Goal: Task Accomplishment & Management: Use online tool/utility

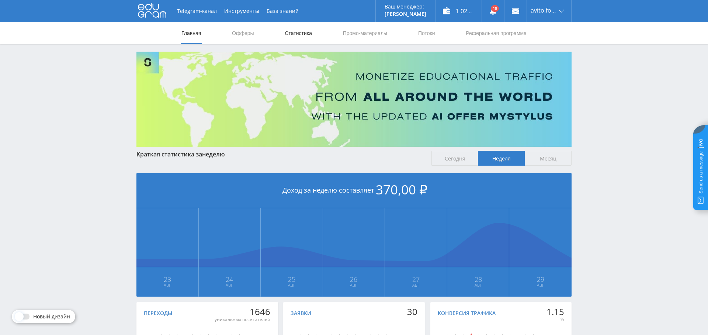
click at [312, 38] on link "Статистика" at bounding box center [298, 33] width 29 height 22
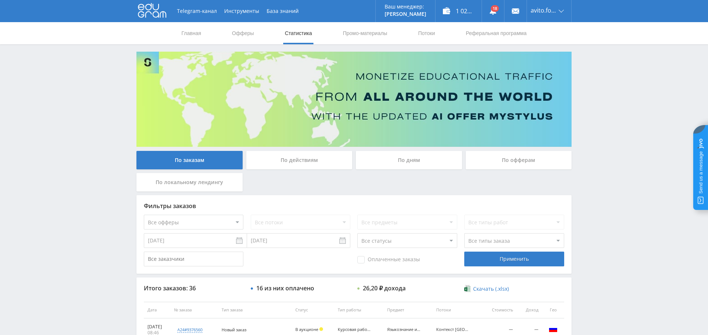
click at [407, 159] on div "По дням" at bounding box center [409, 160] width 106 height 18
click at [0, 0] on input "По дням" at bounding box center [0, 0] width 0 height 0
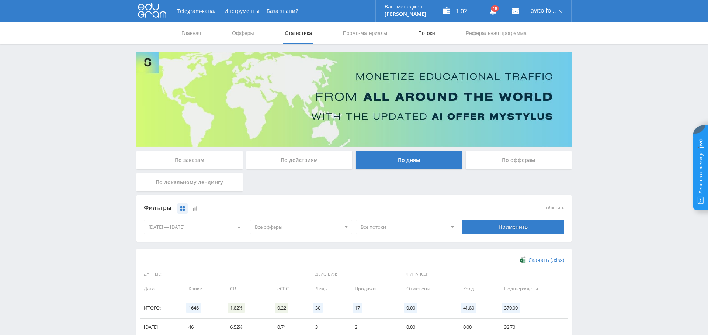
click at [433, 37] on link "Потоки" at bounding box center [426, 33] width 18 height 22
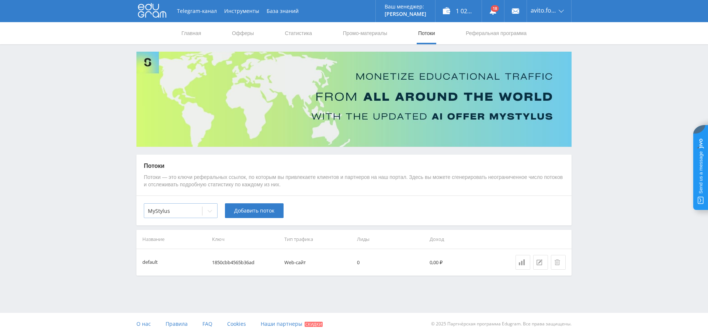
click at [187, 215] on div "MyStylus" at bounding box center [173, 211] width 58 height 10
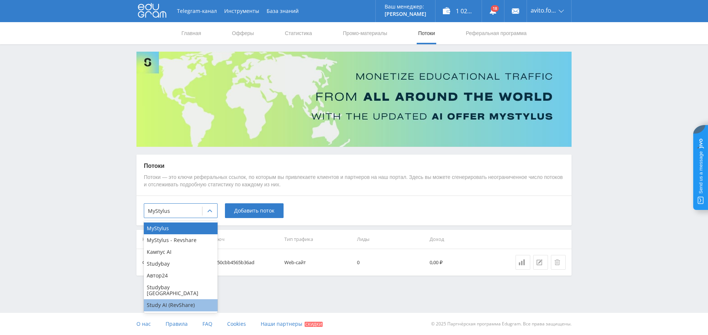
click at [175, 299] on div "Study AI (RevShare)" at bounding box center [181, 305] width 74 height 12
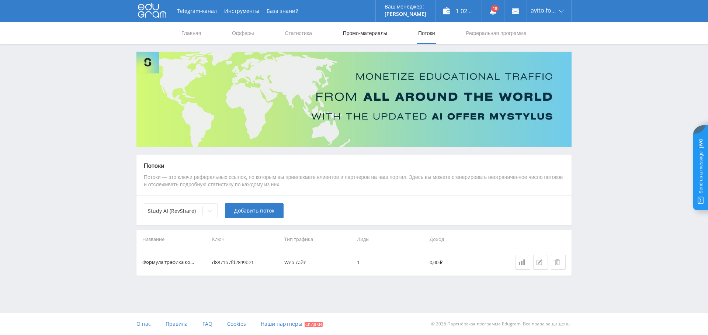
click at [361, 36] on link "Промо-материалы" at bounding box center [365, 33] width 46 height 22
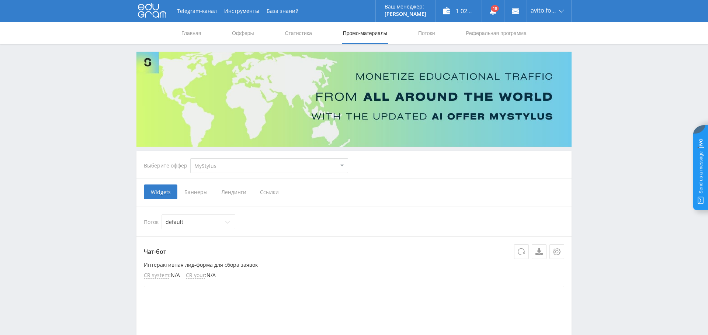
click at [235, 161] on select "MyStylus MyStylus - Revshare Кампус AI Studybay Автор24 Studybay [GEOGRAPHIC_DA…" at bounding box center [269, 165] width 158 height 15
select select "3"
click at [190, 158] on select "MyStylus MyStylus - Revshare Кампус AI Studybay Автор24 Studybay [GEOGRAPHIC_DA…" at bounding box center [269, 165] width 158 height 15
select select "376"
click at [190, 158] on select "MyStylus MyStylus - Revshare Кампус AI Studybay Автор24 Studybay [GEOGRAPHIC_DA…" at bounding box center [269, 165] width 158 height 15
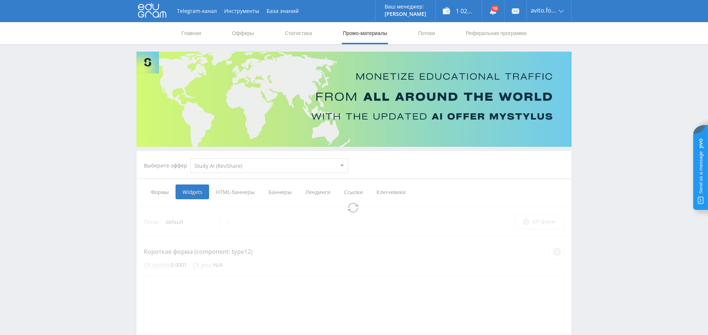
select select "376"
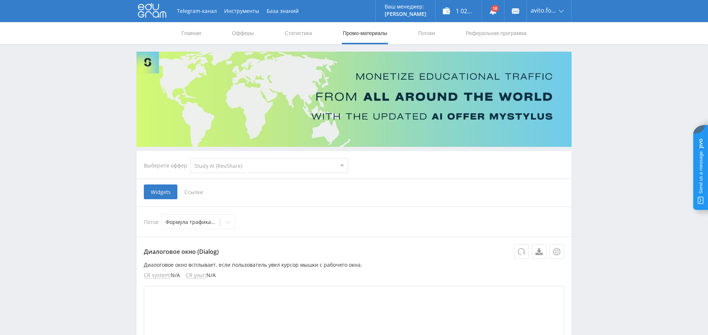
click at [192, 196] on span "Ссылки" at bounding box center [193, 191] width 33 height 15
click at [0, 0] on input "Ссылки" at bounding box center [0, 0] width 0 height 0
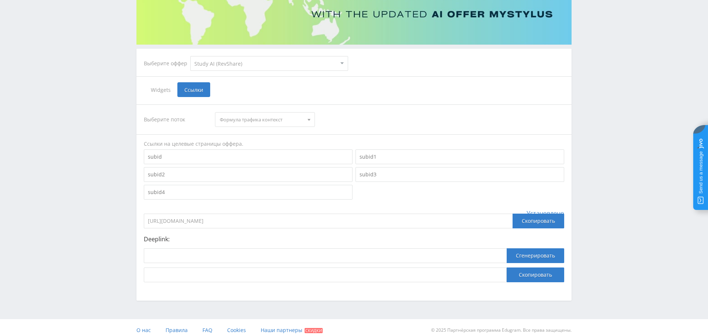
scroll to position [108, 0]
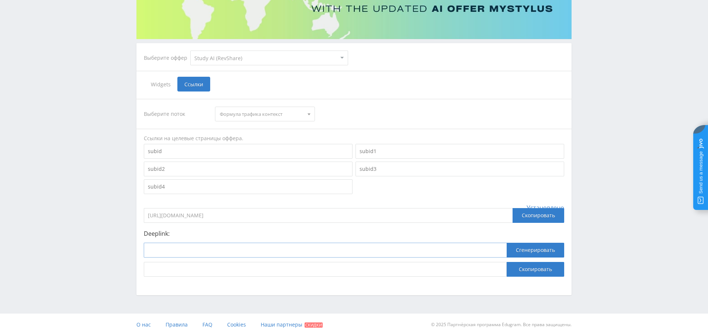
click at [189, 249] on input at bounding box center [325, 250] width 363 height 15
paste input "[URL]"
type input "[URL]"
click at [528, 248] on button "Сгенерировать" at bounding box center [536, 250] width 58 height 15
click at [524, 270] on button "Скопировать" at bounding box center [536, 269] width 58 height 15
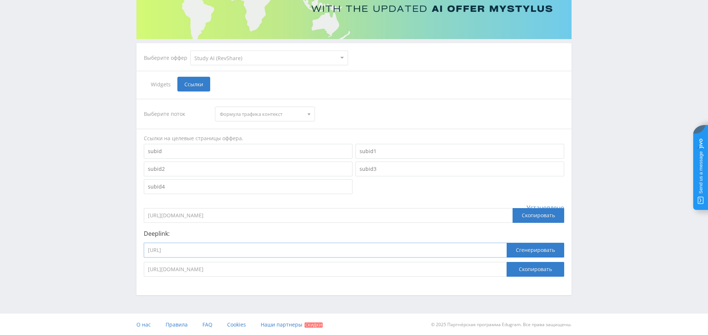
click at [278, 254] on input "[URL]" at bounding box center [325, 250] width 363 height 15
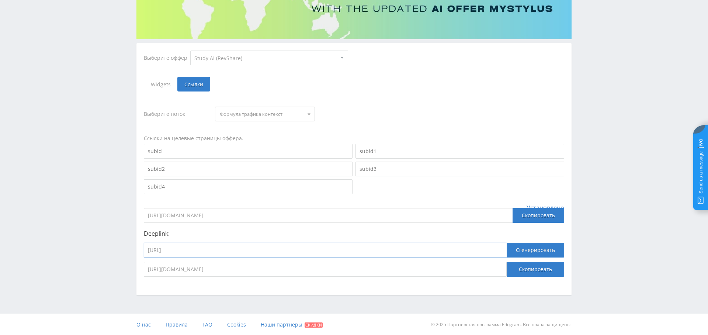
paste input "chat/videogen"
type input "[URL]"
click at [548, 244] on button "Сгенерировать" at bounding box center [536, 250] width 58 height 15
click at [538, 268] on button "Скопировать" at bounding box center [536, 269] width 58 height 15
click at [241, 253] on input "[URL]" at bounding box center [325, 250] width 363 height 15
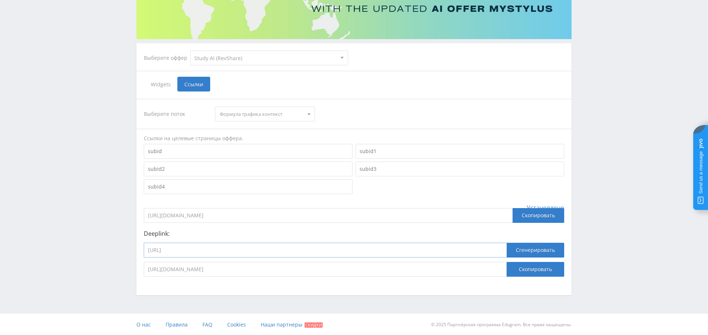
click at [241, 253] on input "[URL]" at bounding box center [325, 250] width 363 height 15
paste input "gpt4_mini_plus_bot"
type input "[URL]"
click at [539, 250] on button "Сгенерировать" at bounding box center [536, 250] width 58 height 15
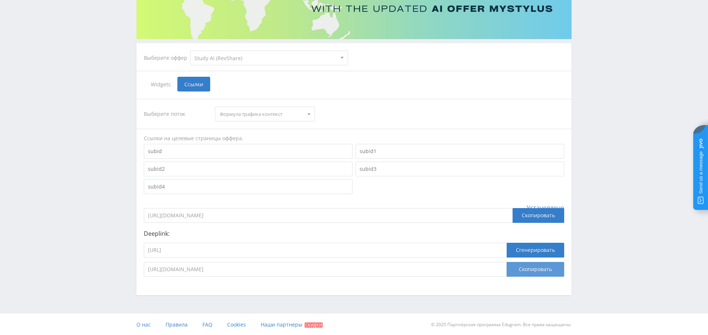
click at [540, 270] on button "Скопировать" at bounding box center [536, 269] width 58 height 15
drag, startPoint x: 262, startPoint y: 247, endPoint x: 108, endPoint y: 223, distance: 155.3
click at [108, 223] on div "Telegram-канал Инструменты База знаний Ваш менеджер: [PERSON_NAME] Alex Online …" at bounding box center [354, 113] width 708 height 443
paste input "higgsfield_soul"
type input "[URL]"
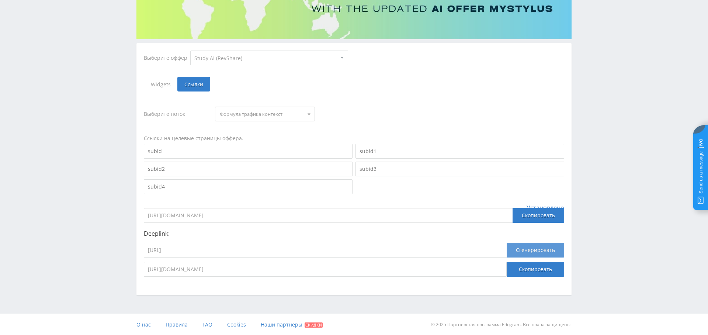
click at [537, 249] on button "Сгенерировать" at bounding box center [536, 250] width 58 height 15
click at [536, 273] on button "Скопировать" at bounding box center [536, 269] width 58 height 15
